Goal: Transaction & Acquisition: Purchase product/service

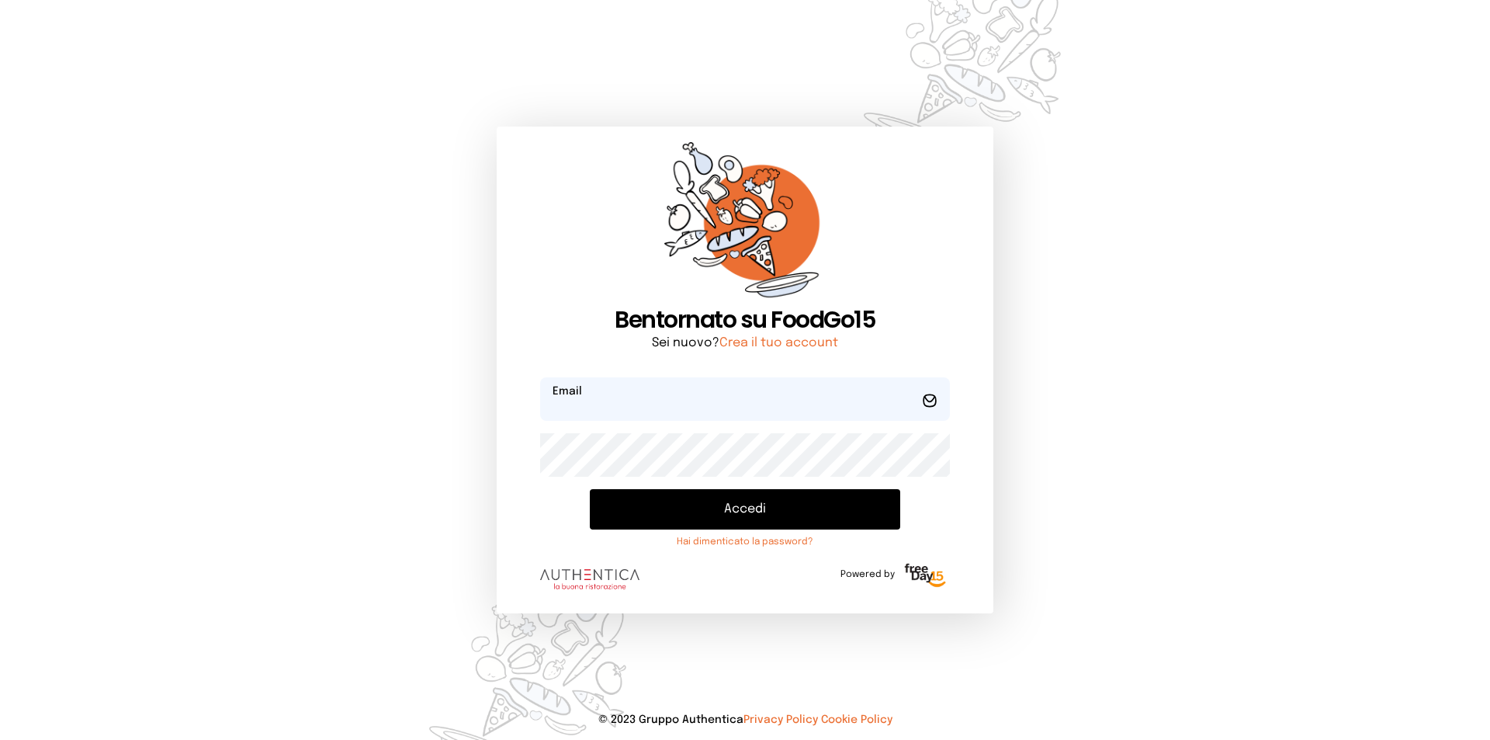
type input "**********"
click at [678, 501] on button "Accedi" at bounding box center [745, 509] width 310 height 40
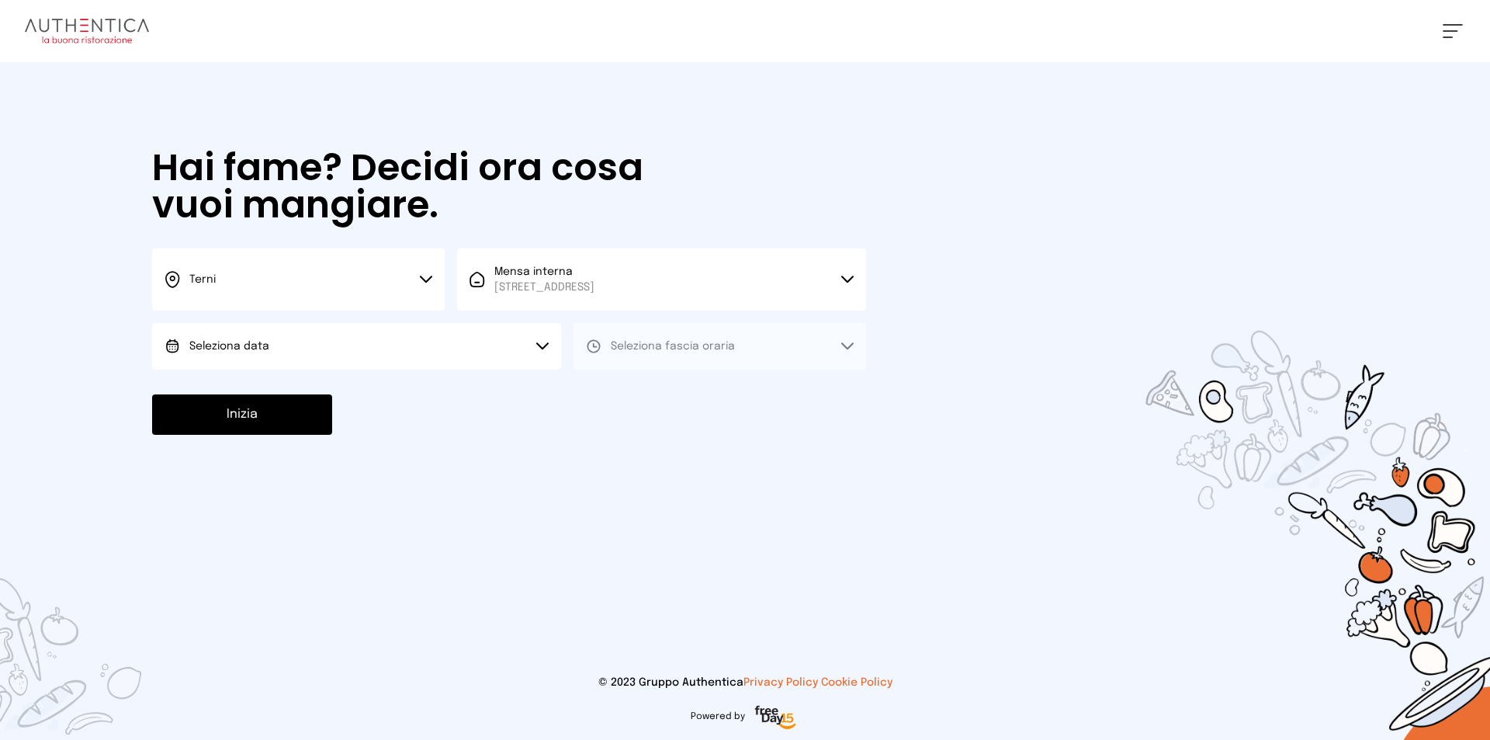
click at [248, 346] on span "Seleziona data" at bounding box center [229, 346] width 80 height 11
click at [262, 390] on span "[DATE], [DATE]" at bounding box center [227, 390] width 76 height 16
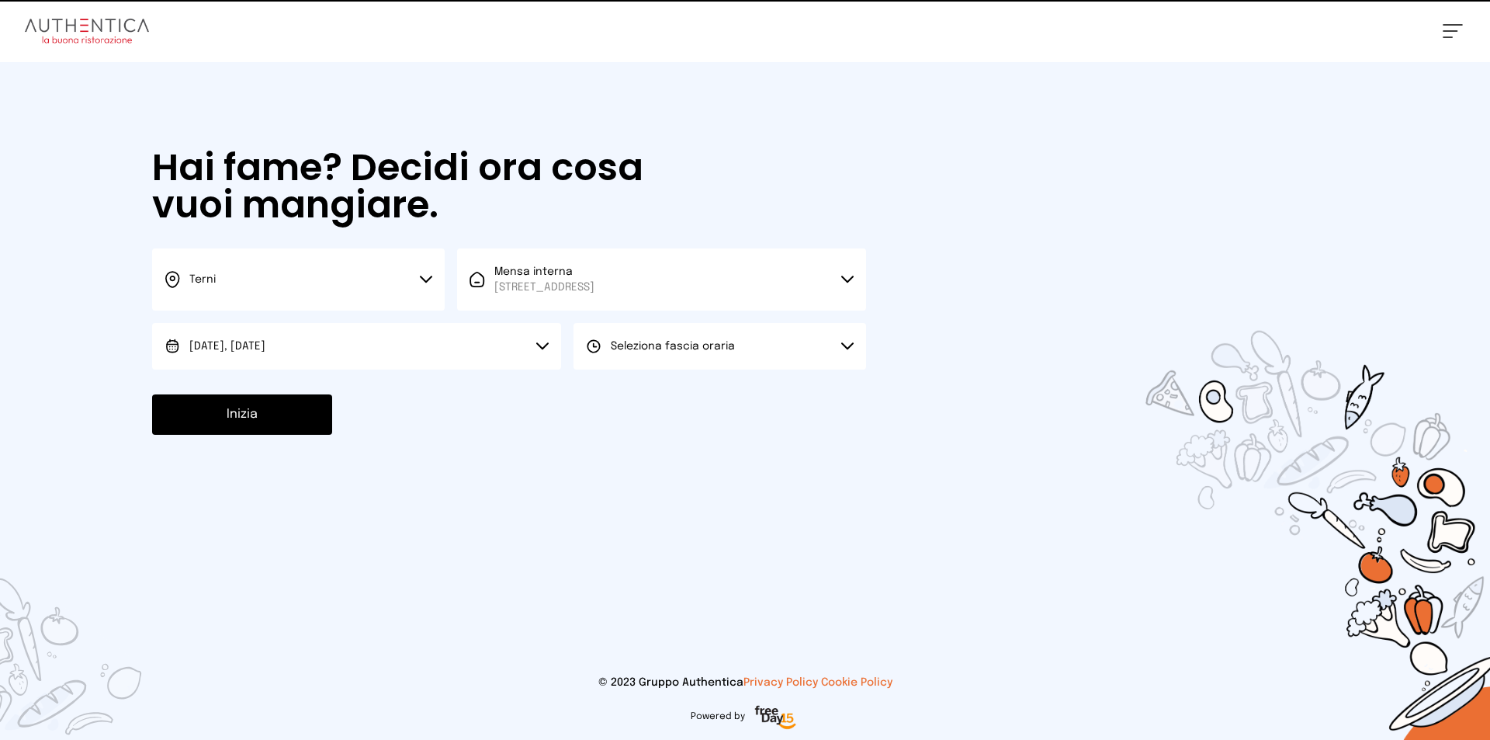
click at [610, 343] on div "Seleziona fascia oraria" at bounding box center [660, 346] width 149 height 16
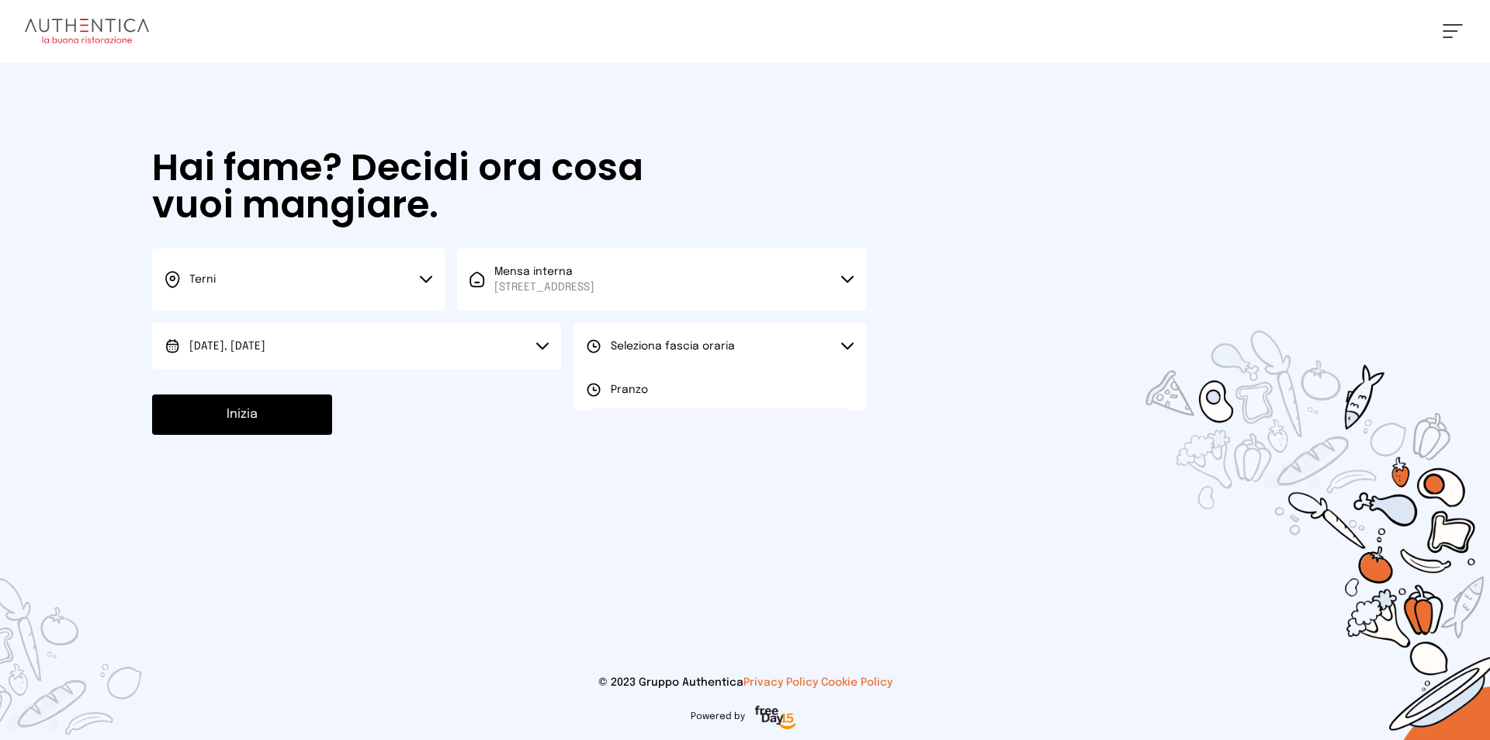
click at [619, 390] on span "Pranzo" at bounding box center [629, 390] width 37 height 16
click at [248, 413] on button "Inizia" at bounding box center [242, 414] width 180 height 40
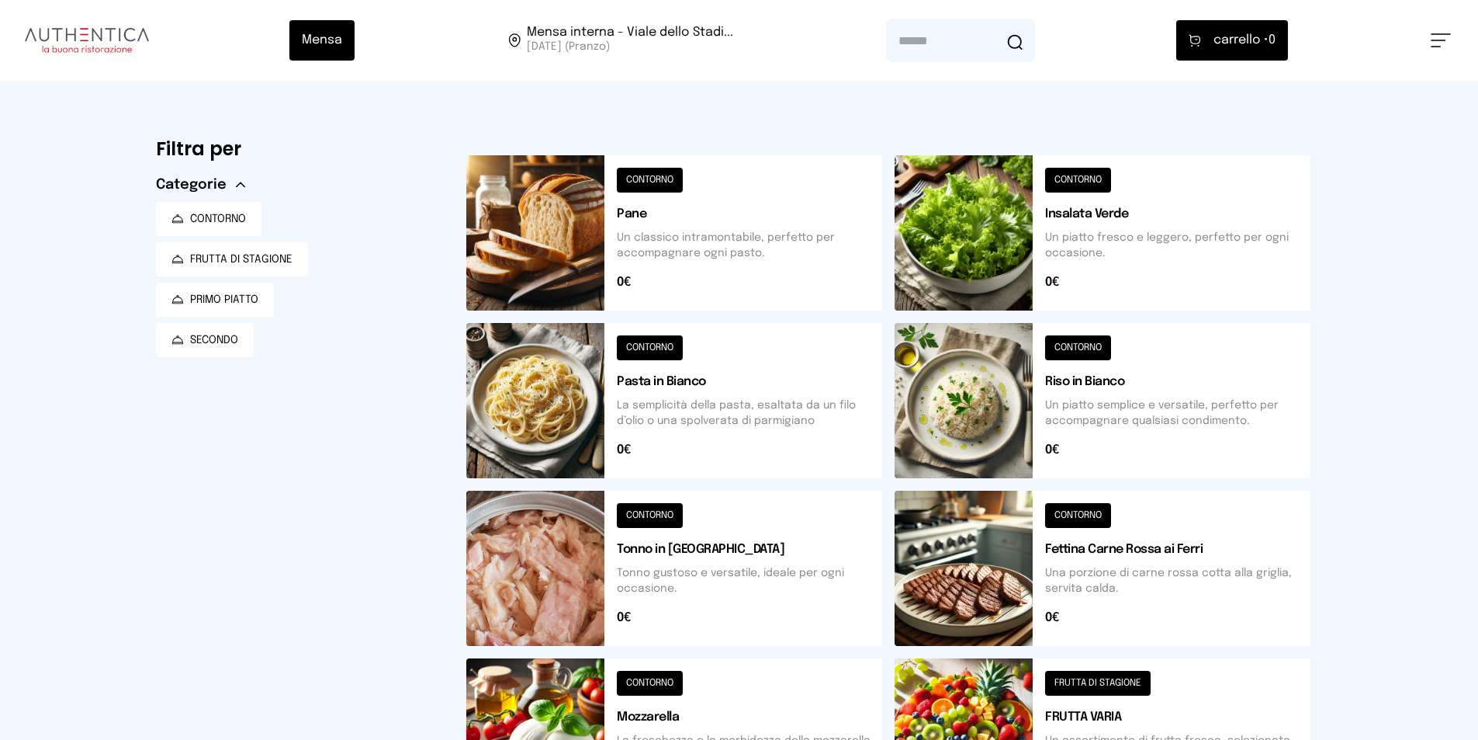
click at [650, 182] on button at bounding box center [674, 232] width 416 height 155
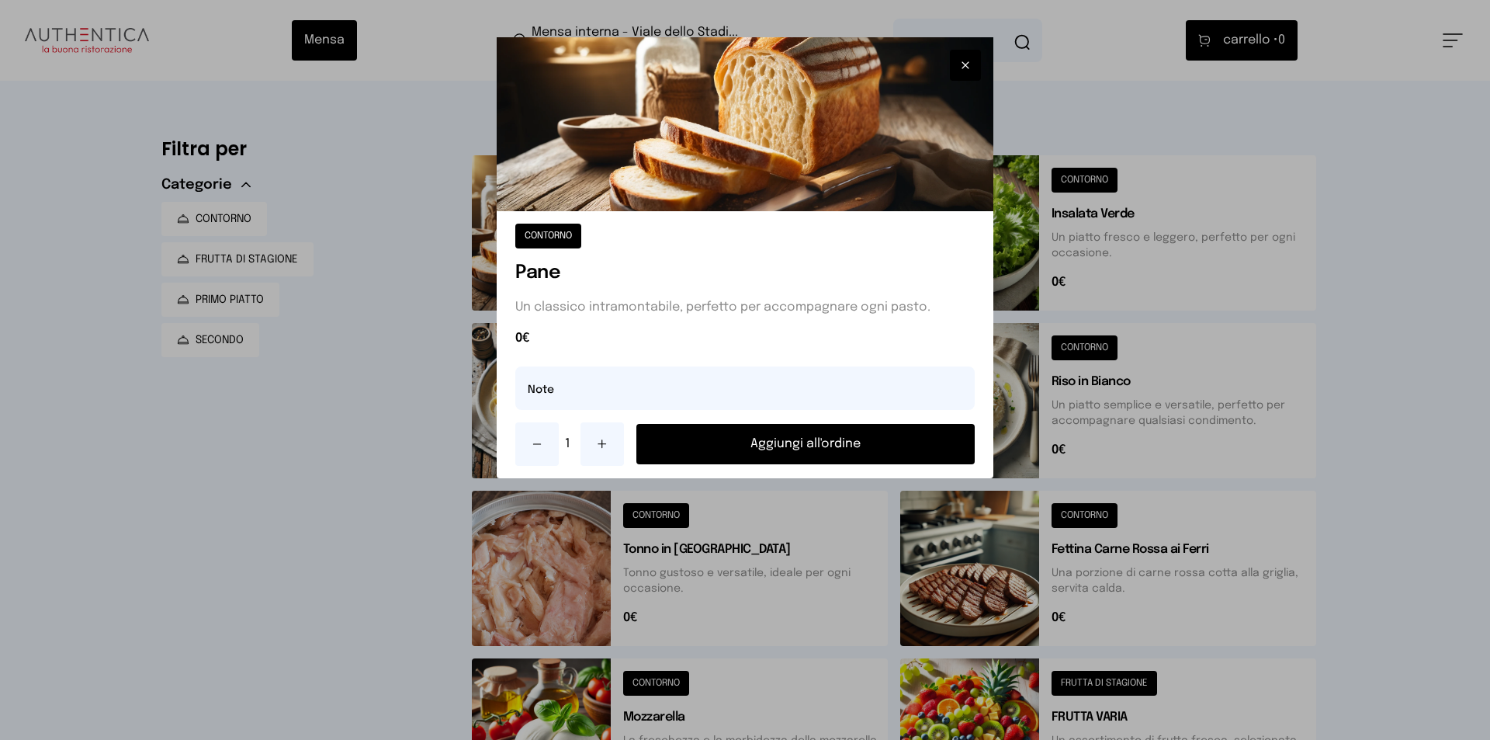
click at [790, 445] on button "Aggiungi all'ordine" at bounding box center [805, 444] width 338 height 40
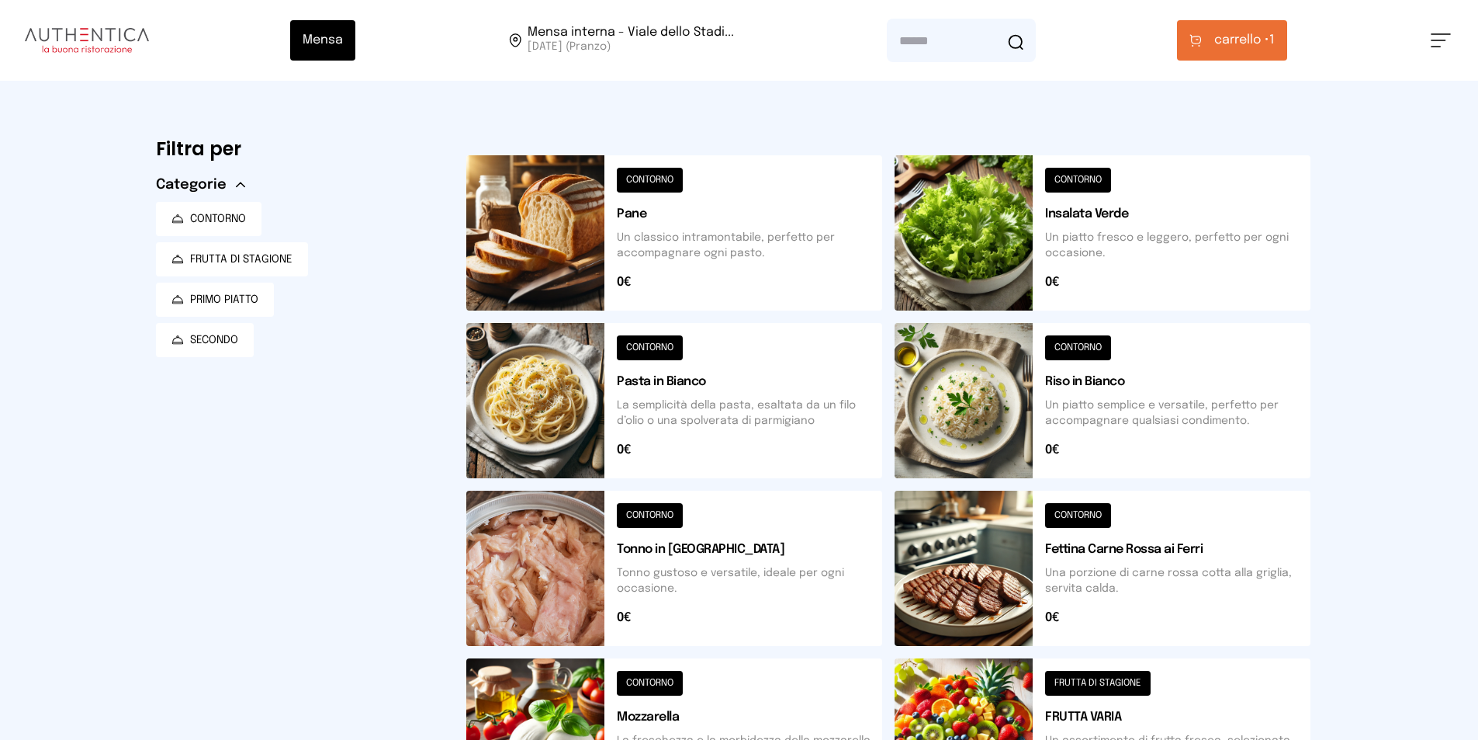
click at [1087, 511] on button at bounding box center [1103, 567] width 416 height 155
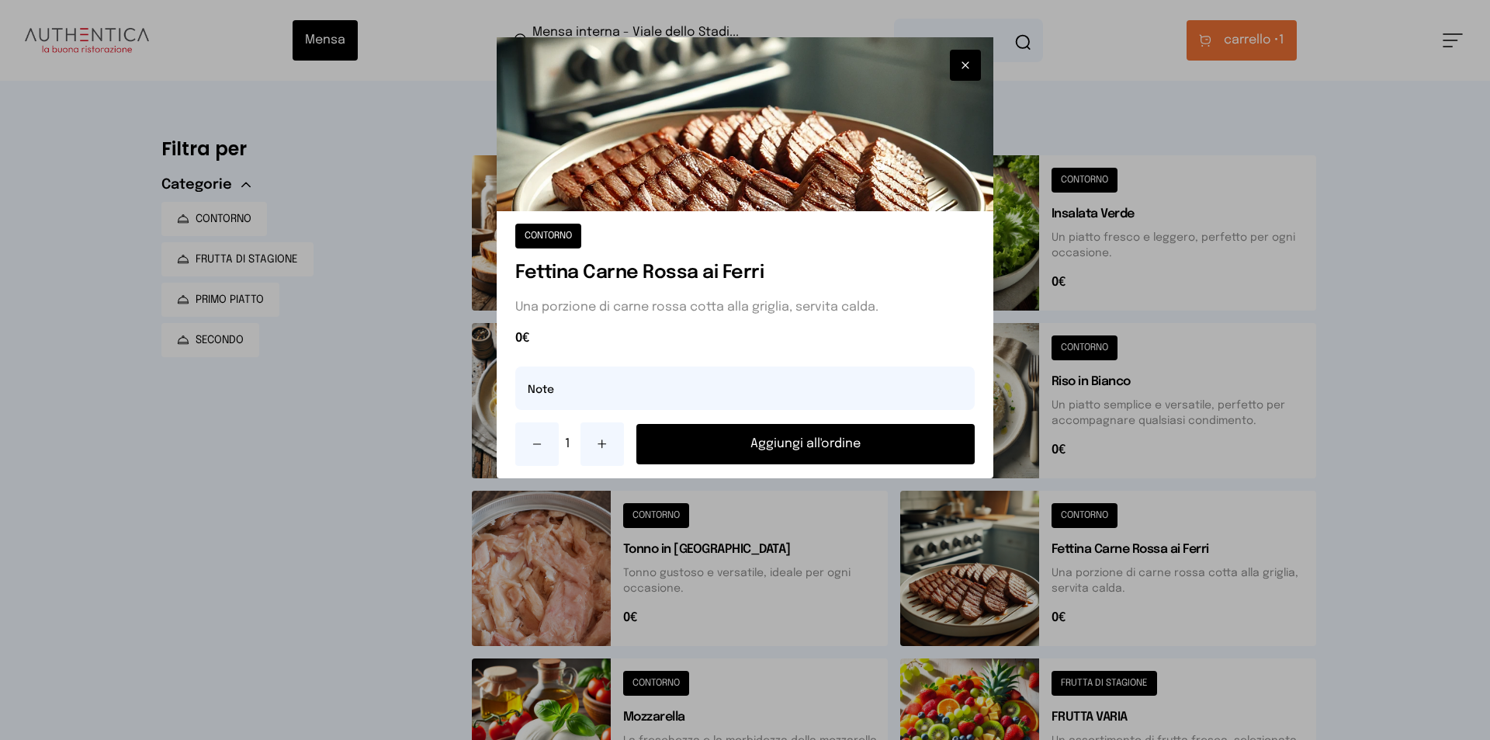
click at [887, 452] on button "Aggiungi all'ordine" at bounding box center [805, 444] width 338 height 40
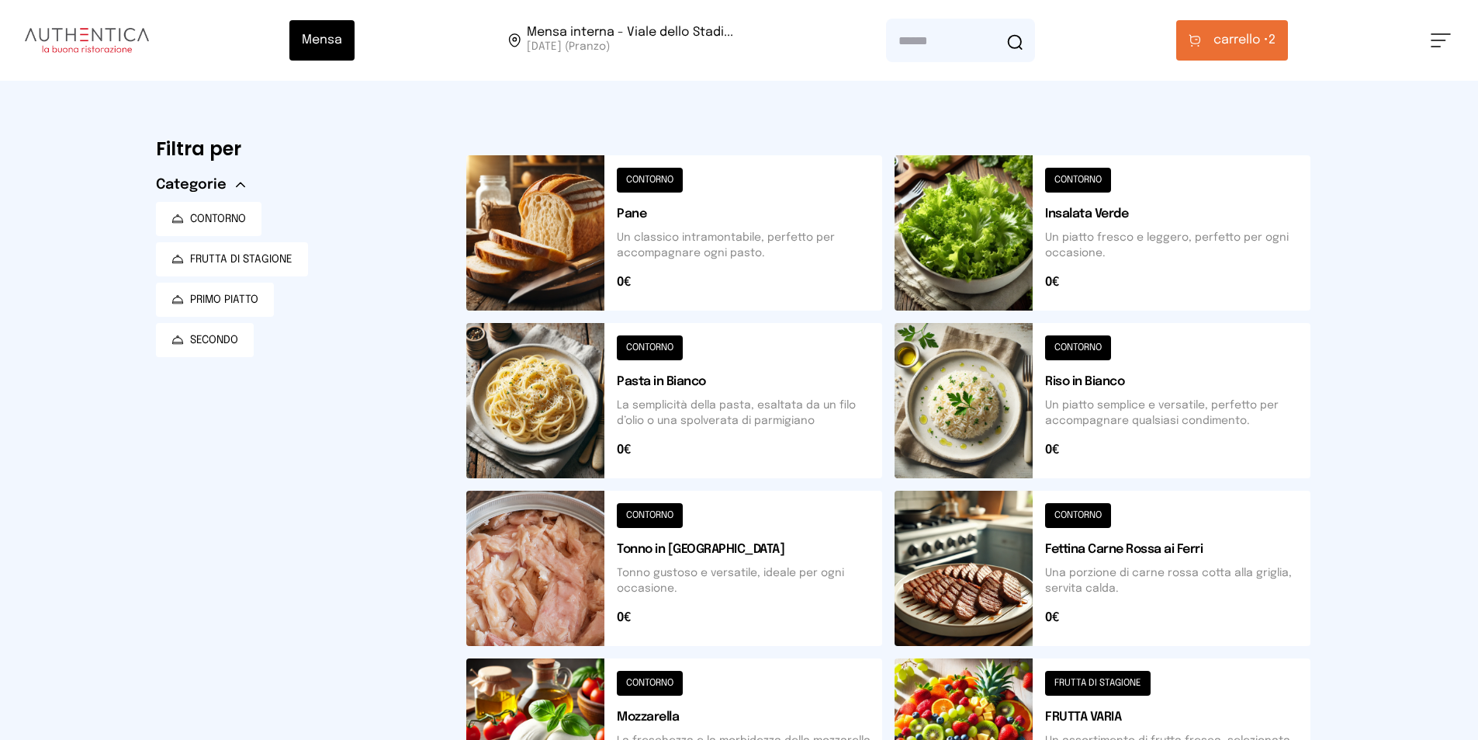
click at [1080, 183] on button at bounding box center [1103, 232] width 416 height 155
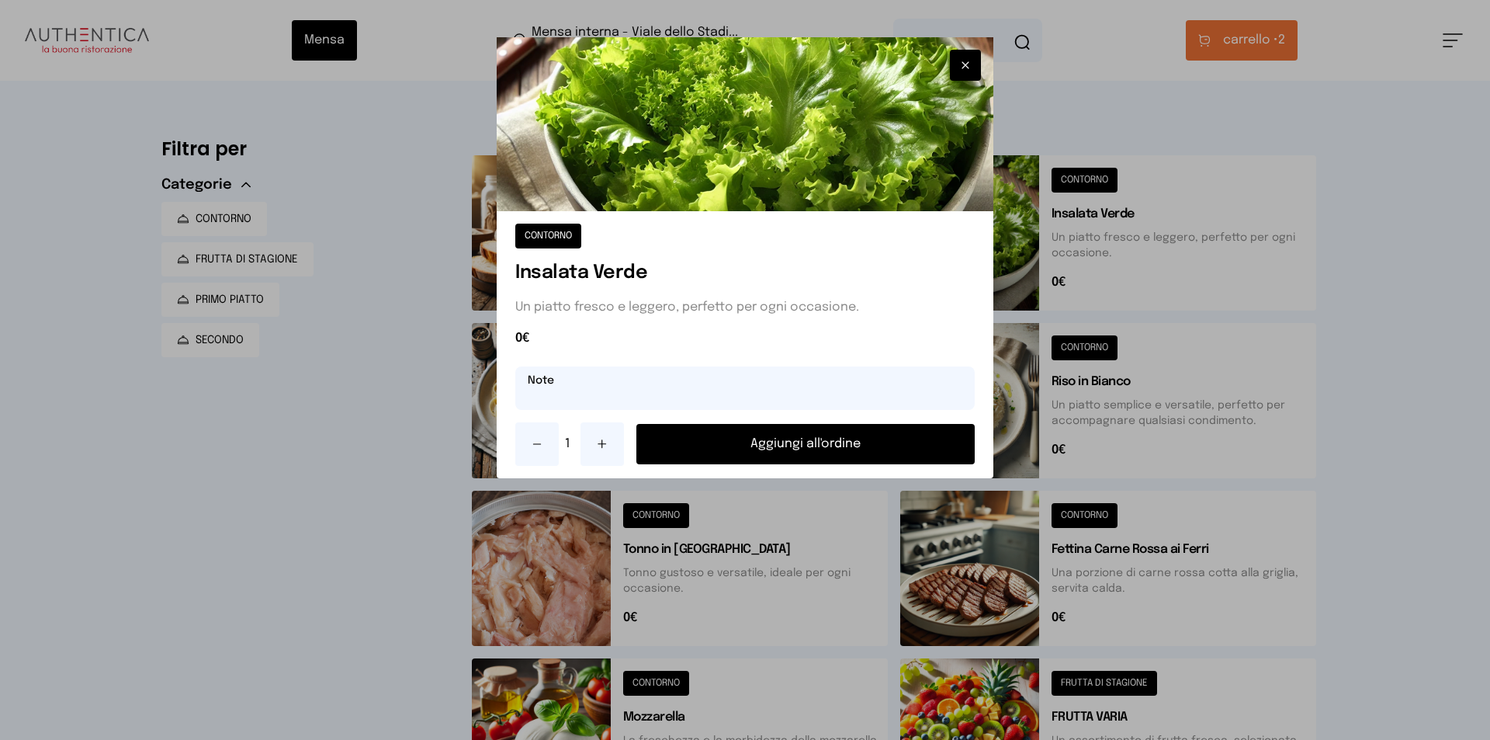
click at [702, 391] on input "text" at bounding box center [744, 387] width 459 height 43
type input "**********"
click at [775, 438] on button "Aggiungi all'ordine" at bounding box center [805, 444] width 338 height 40
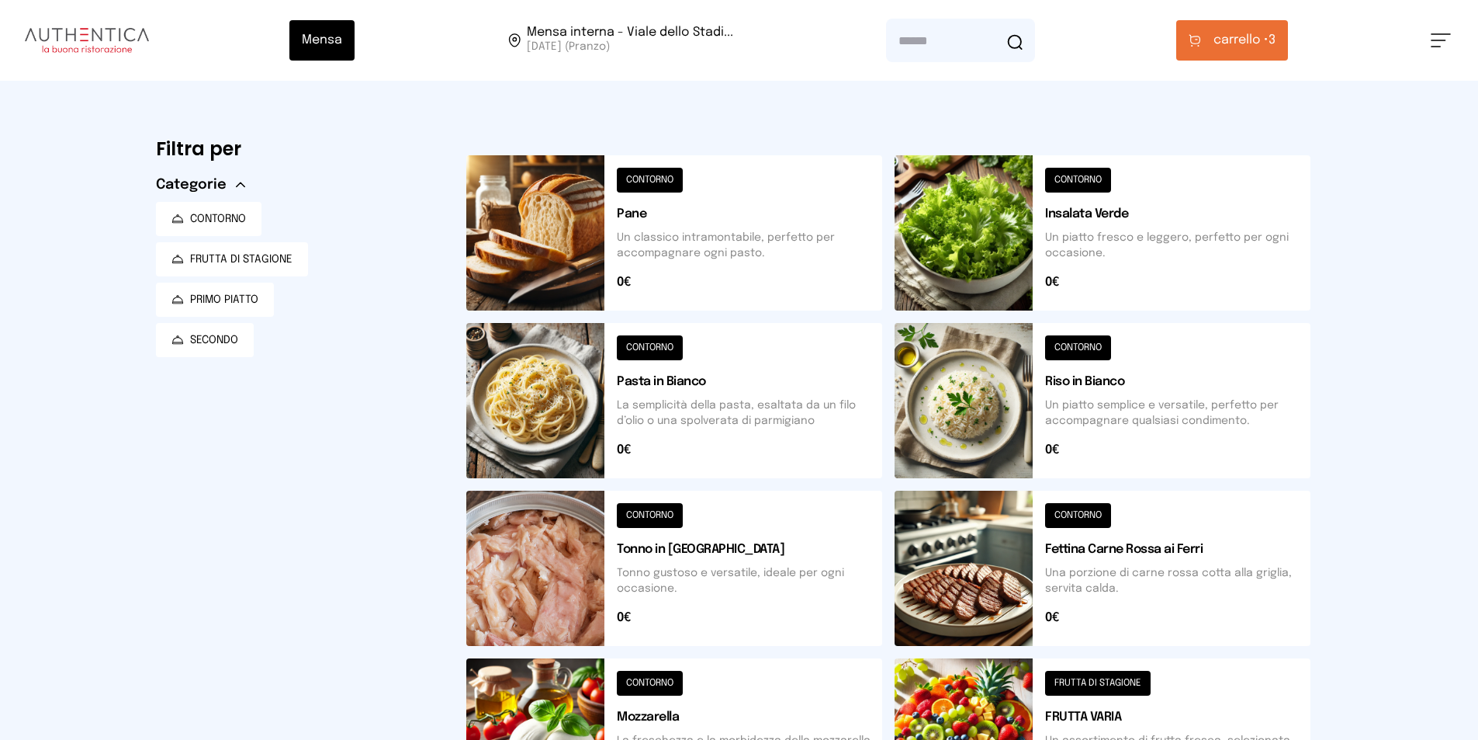
click at [1225, 37] on span "carrello •" at bounding box center [1241, 40] width 55 height 19
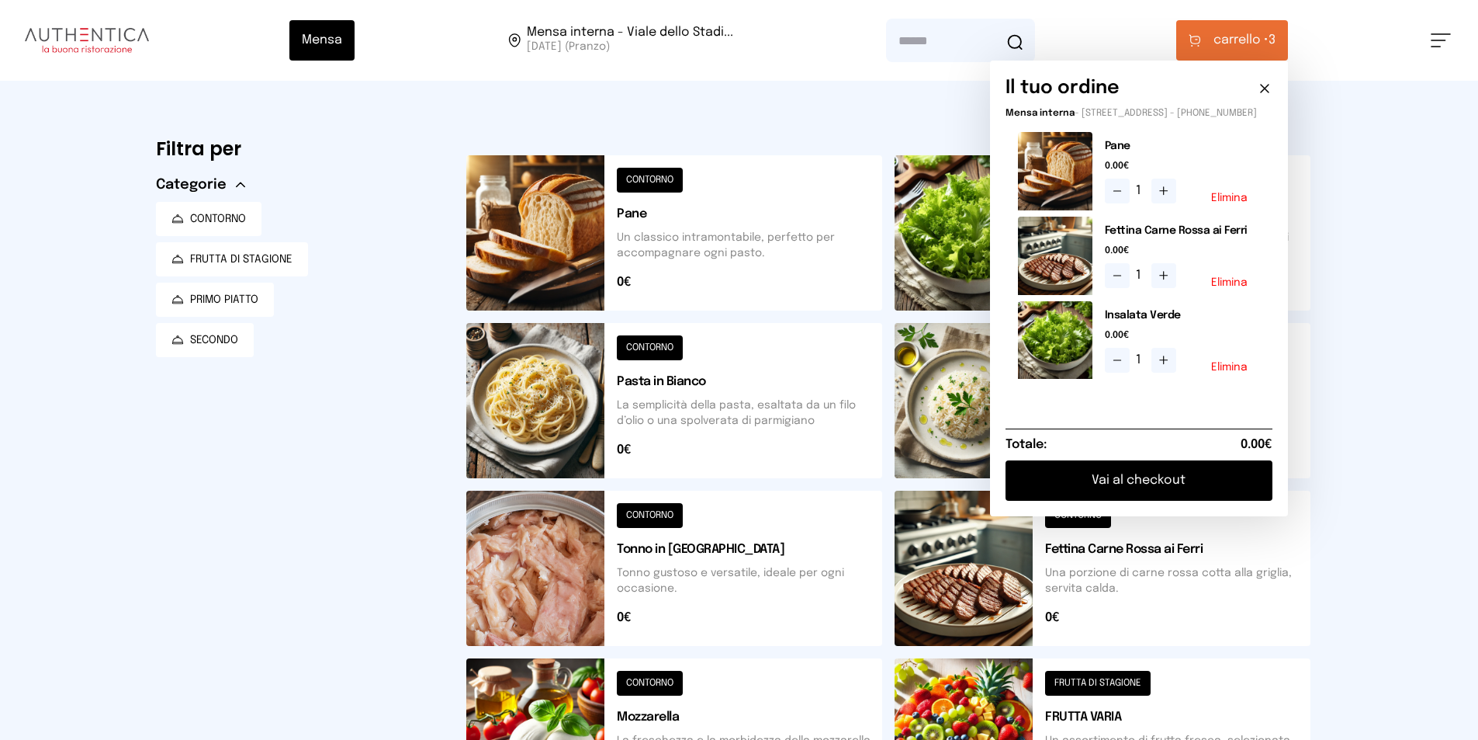
click at [1170, 490] on button "Vai al checkout" at bounding box center [1139, 480] width 267 height 40
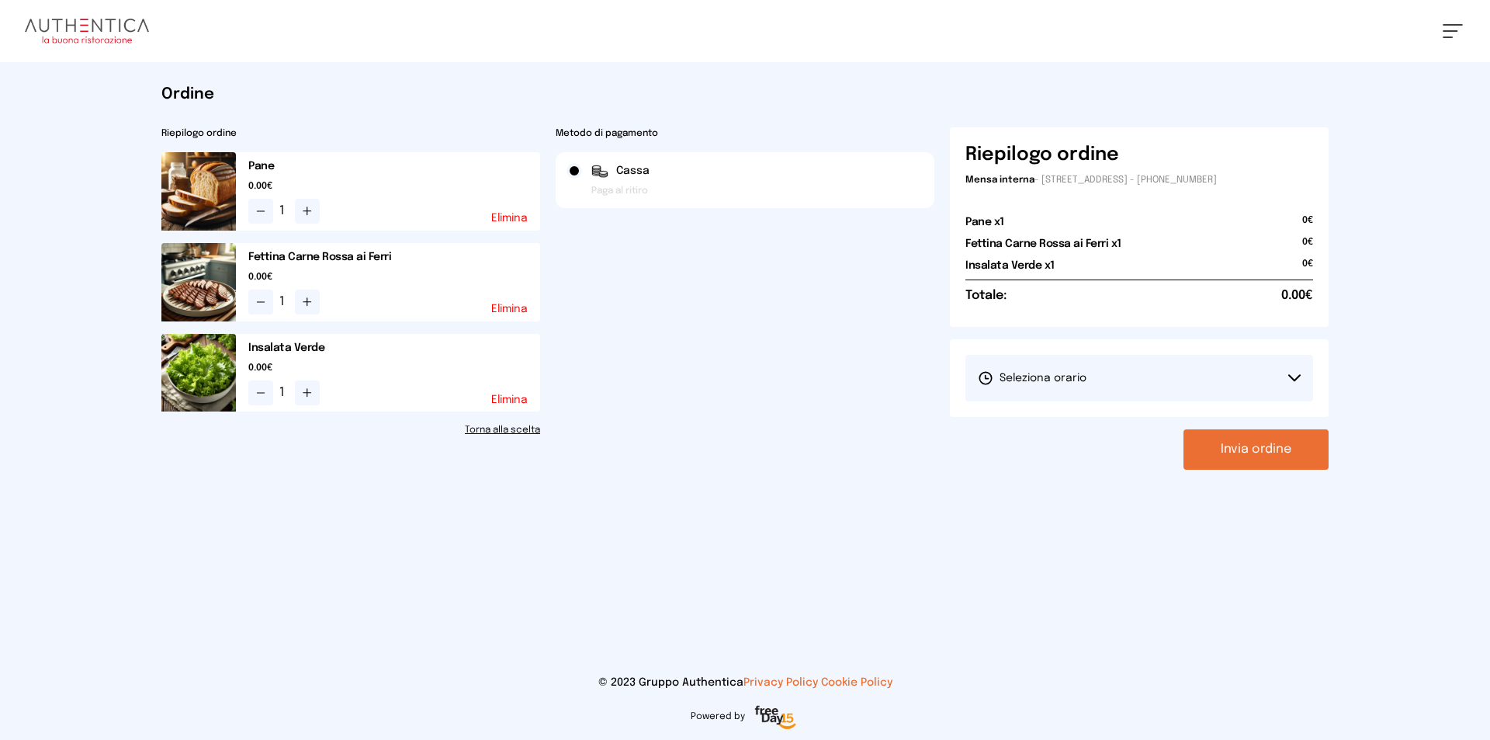
click at [1123, 380] on button "Seleziona orario" at bounding box center [1139, 378] width 348 height 47
click at [1119, 415] on li "1° Turno (13:00 - 15:00)" at bounding box center [1139, 421] width 348 height 40
click at [1240, 446] on button "Invia ordine" at bounding box center [1256, 449] width 145 height 40
